Goal: Task Accomplishment & Management: Use online tool/utility

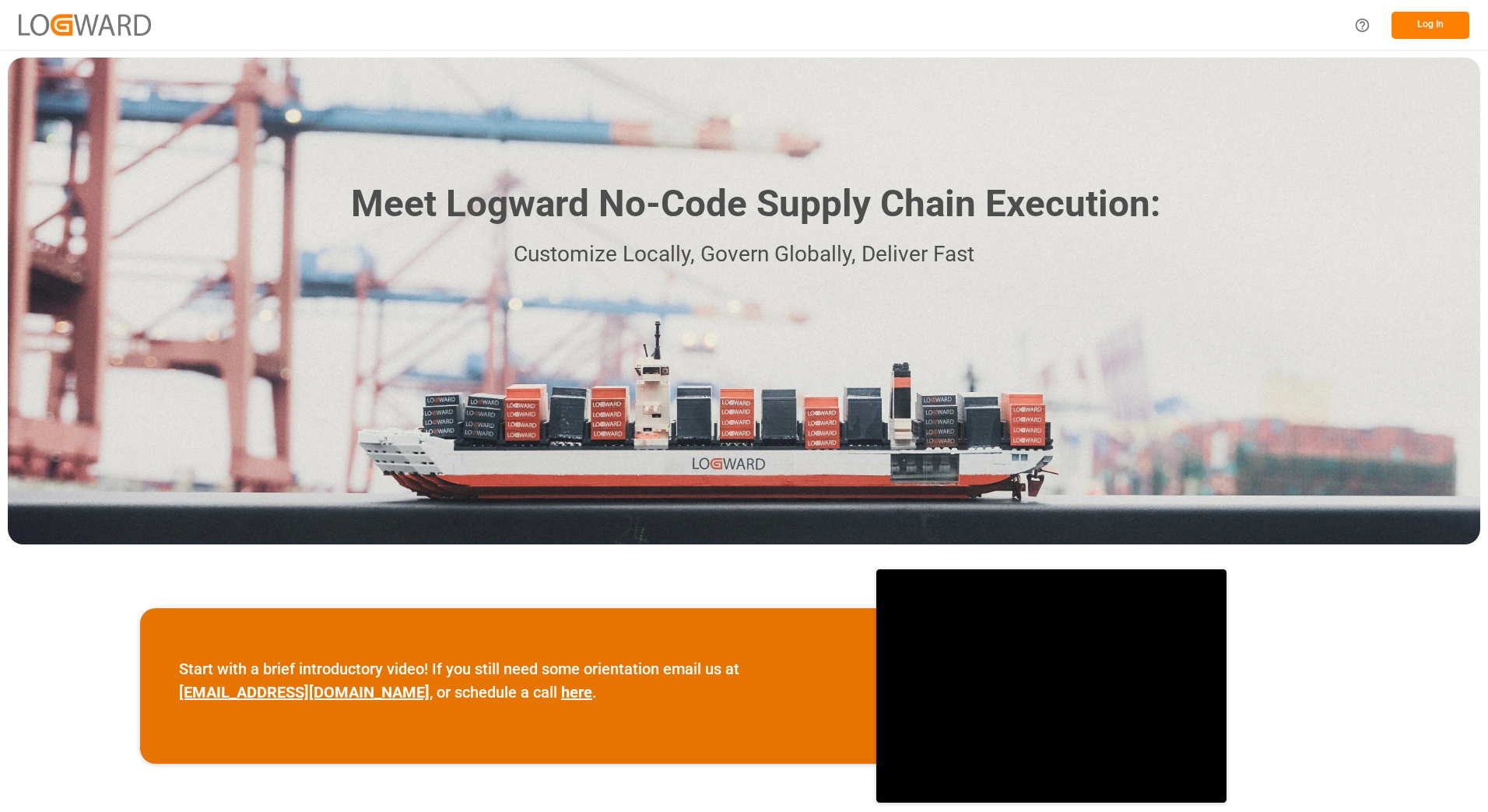
click at [1428, 18] on button "Log In" at bounding box center [1430, 26] width 78 height 27
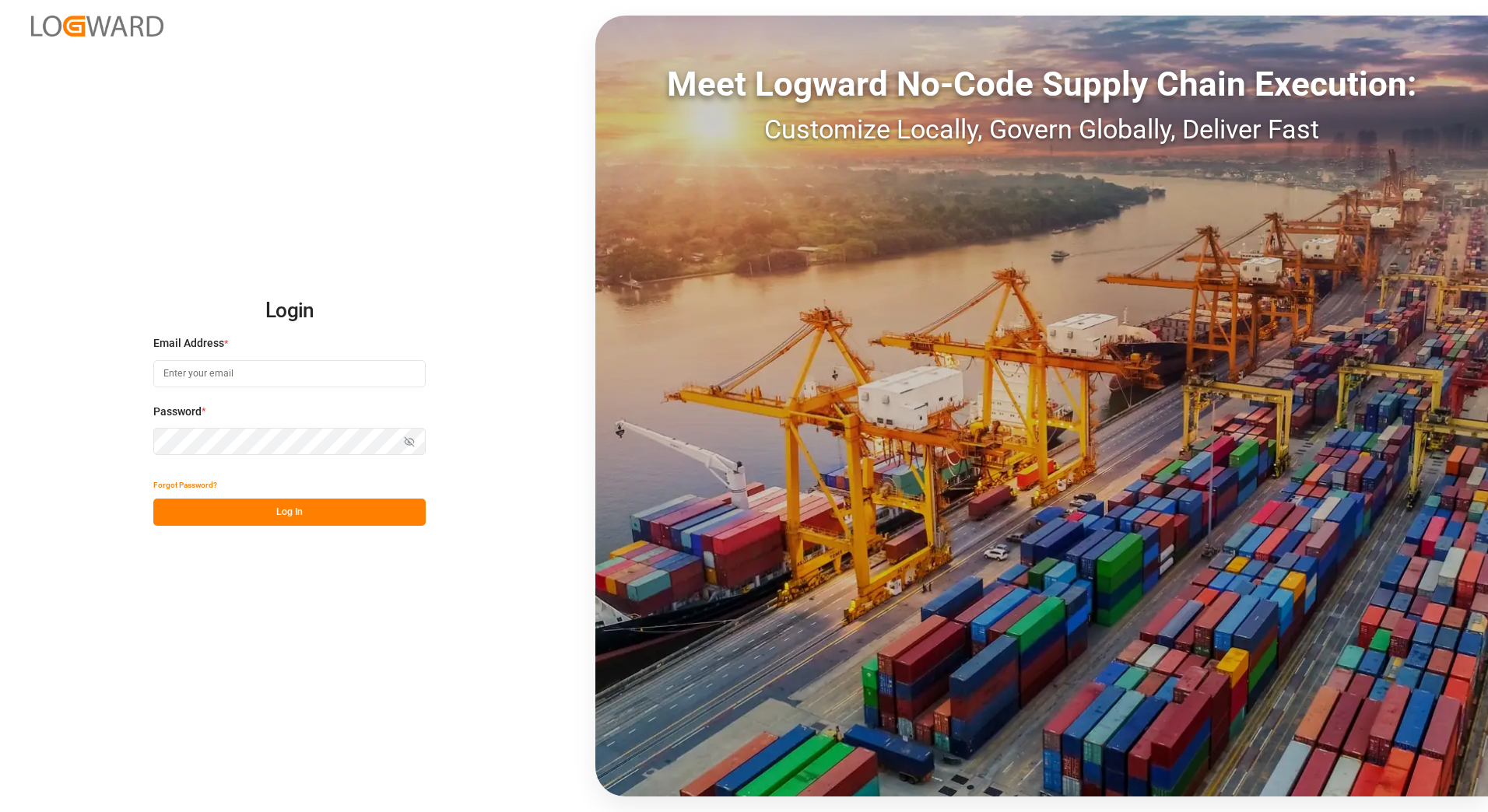
type input "[EMAIL_ADDRESS][DOMAIN_NAME]"
click at [323, 515] on button "Log In" at bounding box center [289, 512] width 273 height 27
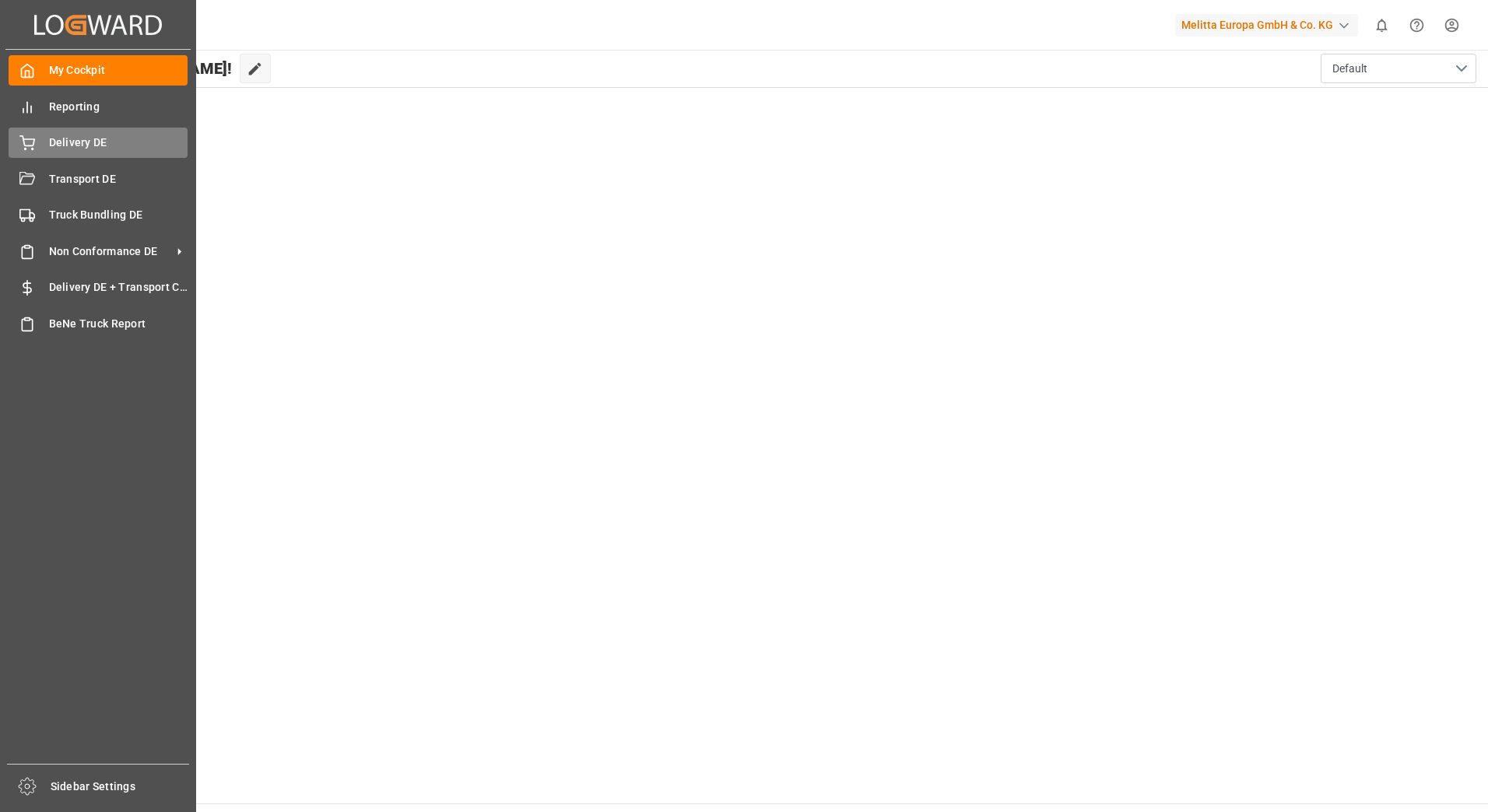
click at [86, 143] on span "Delivery DE" at bounding box center [119, 143] width 140 height 16
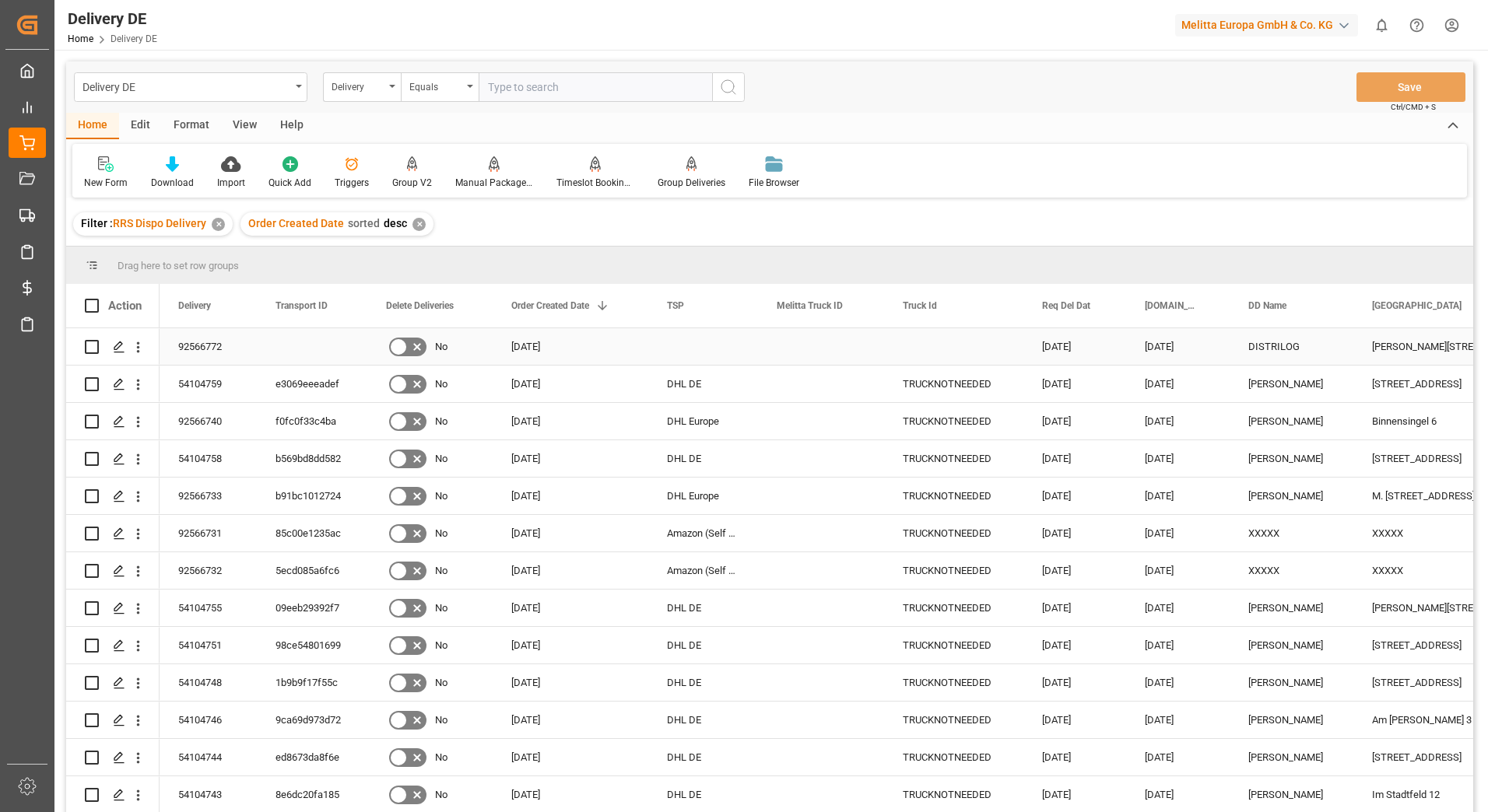
drag, startPoint x: 91, startPoint y: 347, endPoint x: 330, endPoint y: 219, distance: 271.1
click at [91, 347] on input "Press Space to toggle row selection (unchecked)" at bounding box center [91, 346] width 14 height 14
checkbox input "true"
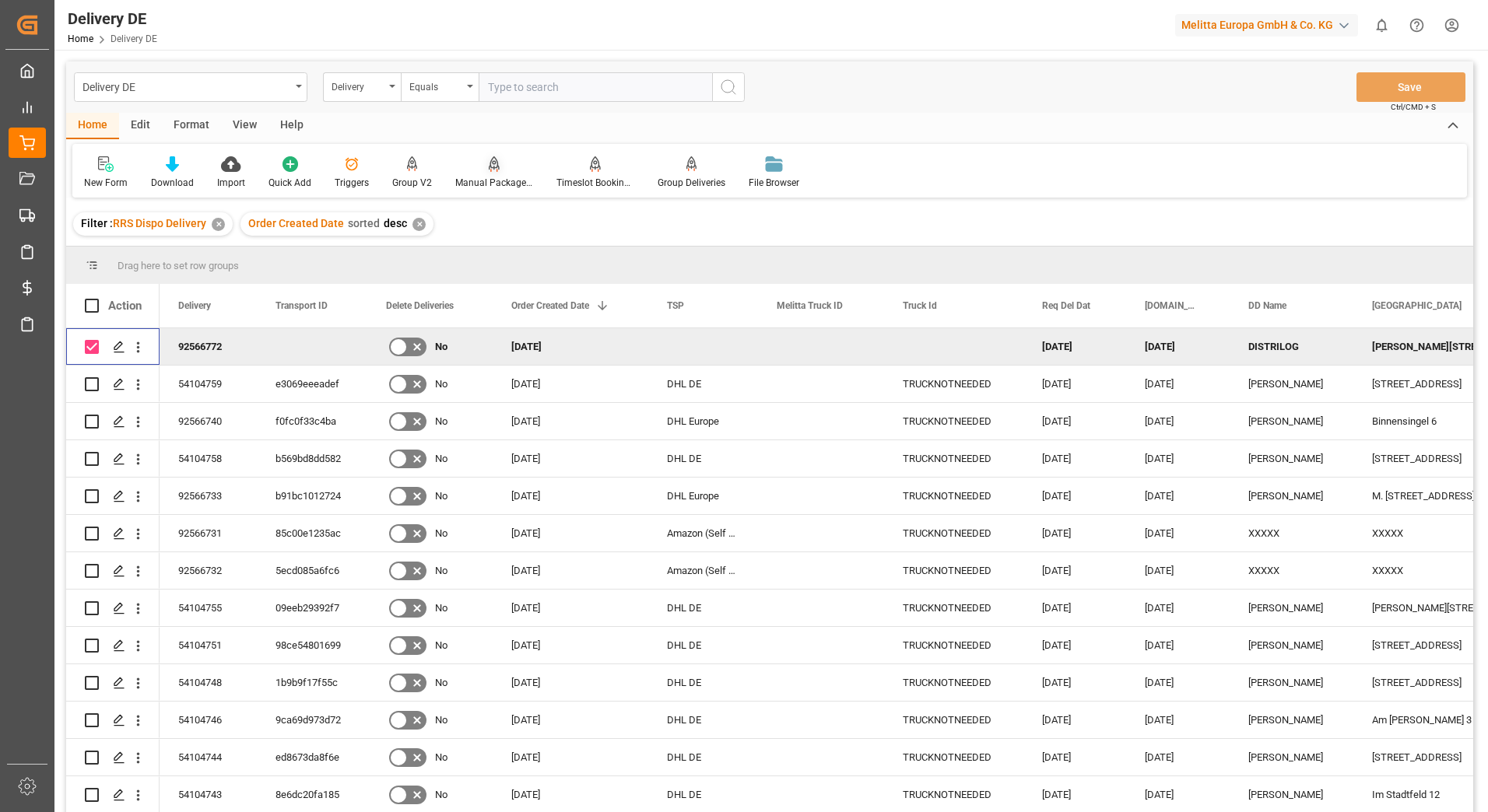
click at [501, 178] on div "Manual Package TypeDetermination" at bounding box center [493, 182] width 78 height 14
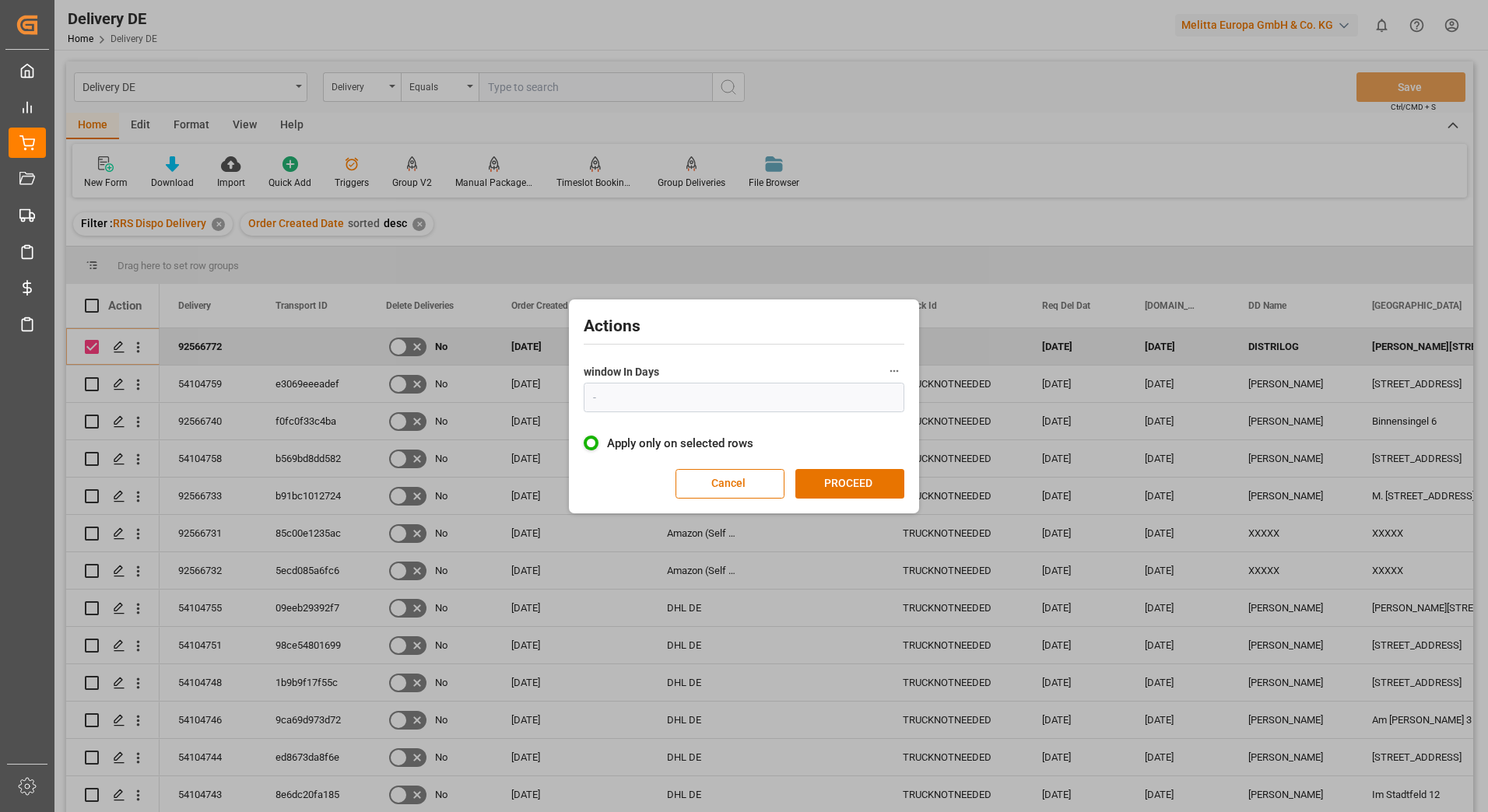
type input "1"
click at [822, 481] on button "PROCEED" at bounding box center [850, 484] width 109 height 29
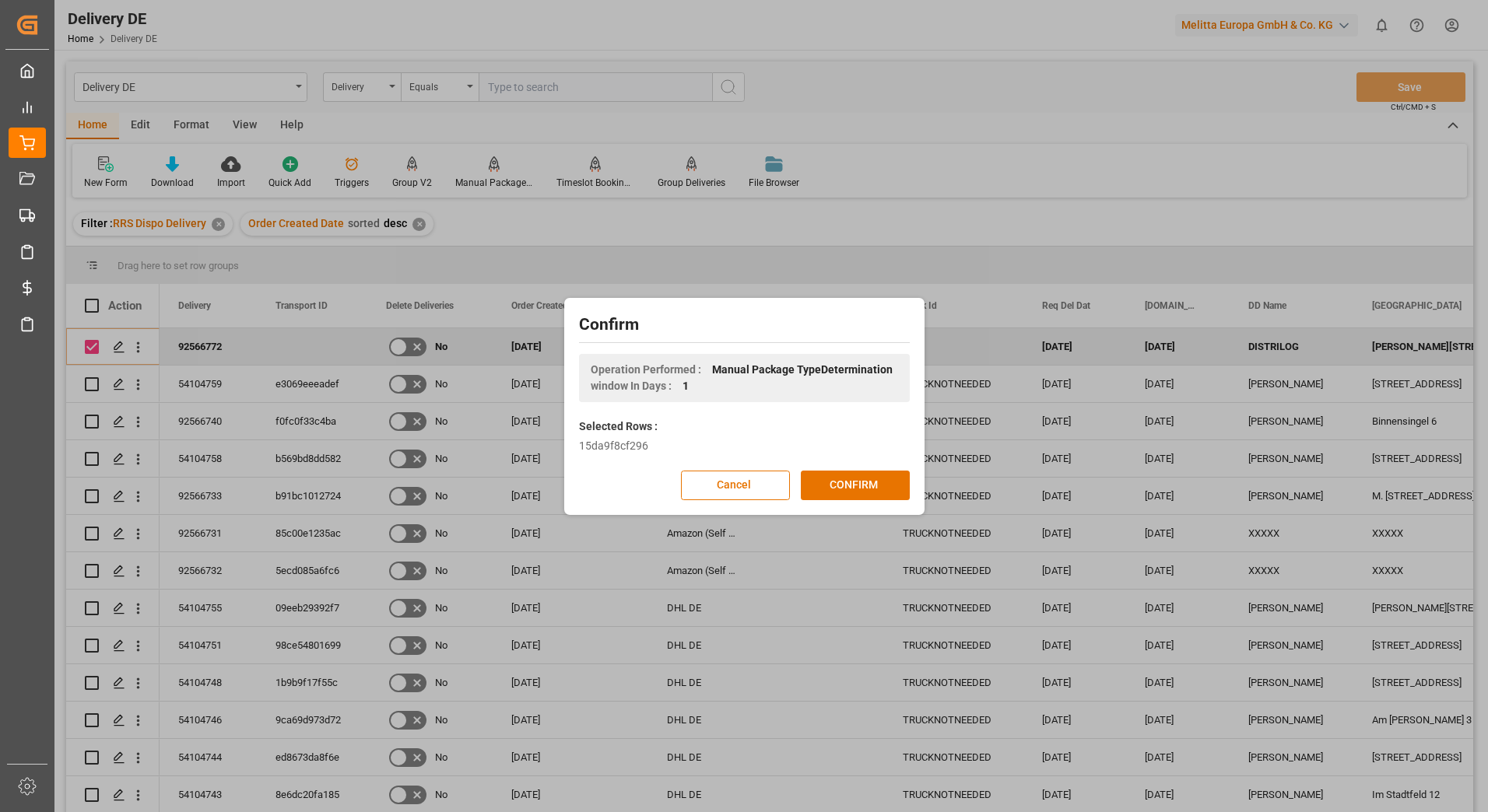
click at [822, 481] on button "CONFIRM" at bounding box center [855, 485] width 109 height 29
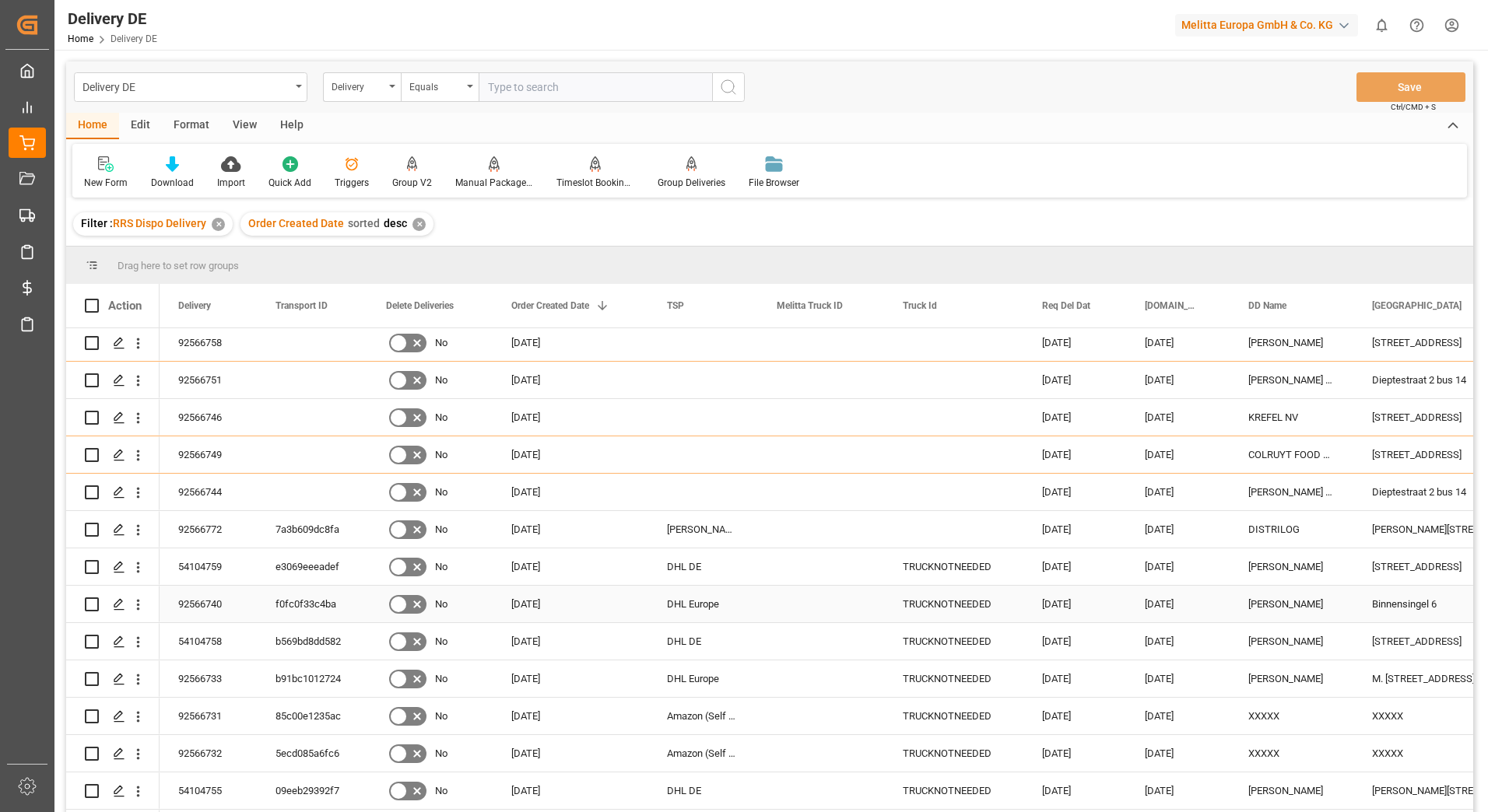
scroll to position [156, 0]
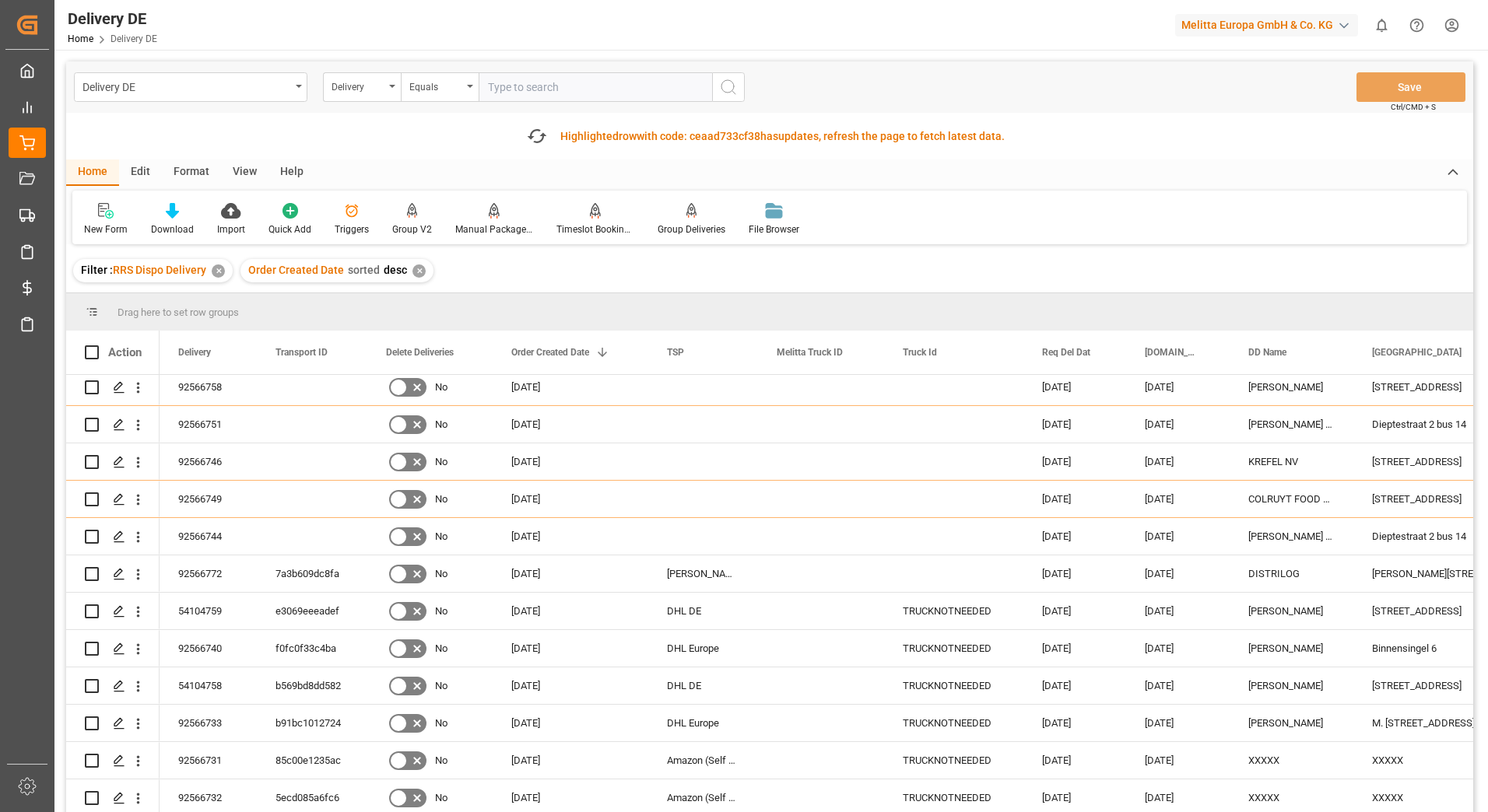
click at [1443, 27] on html "Created by potrace 1.15, written by [PERSON_NAME] [DATE]-[DATE] Created by potr…" at bounding box center [744, 406] width 1488 height 812
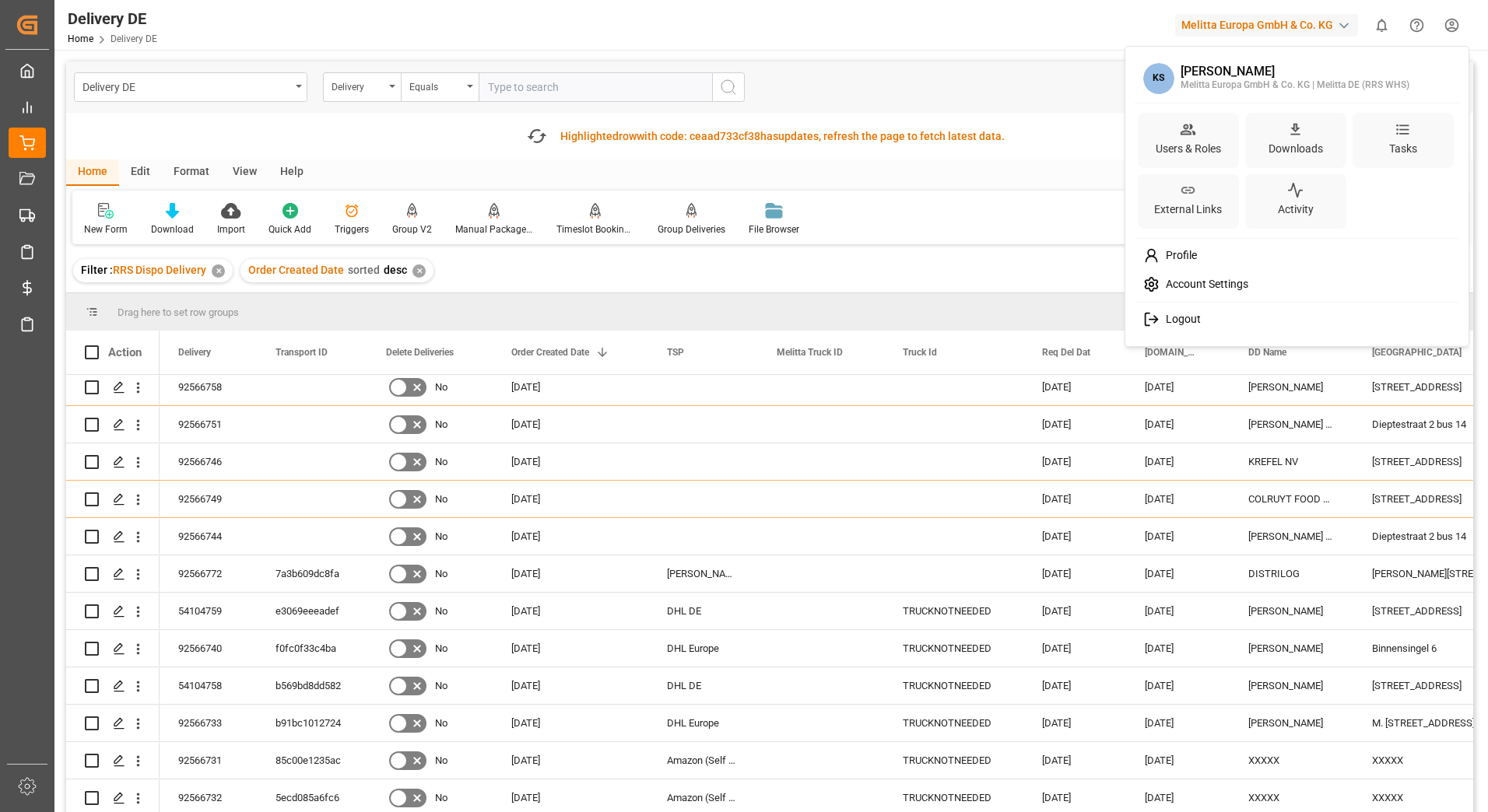
click at [1178, 326] on span "Logout" at bounding box center [1180, 319] width 41 height 14
